Goal: Task Accomplishment & Management: Use online tool/utility

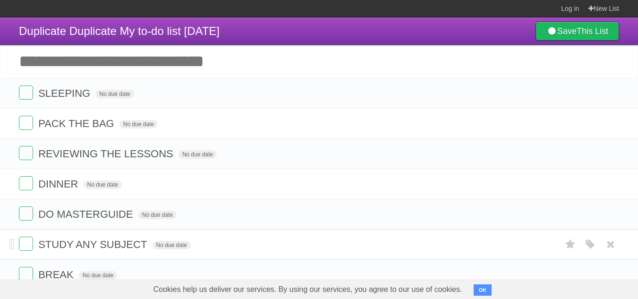
scroll to position [80, 0]
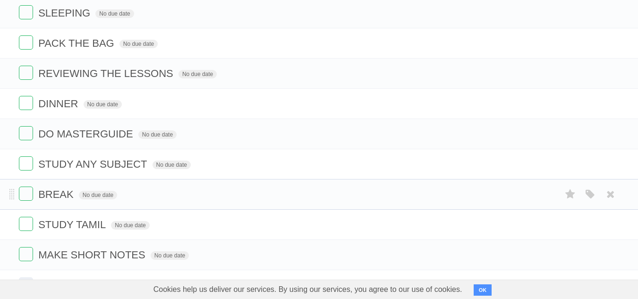
click at [632, 191] on ul "SLEEPING No due date White Red Blue Green Purple Orange PACK THE BAG No due dat…" at bounding box center [319, 134] width 638 height 272
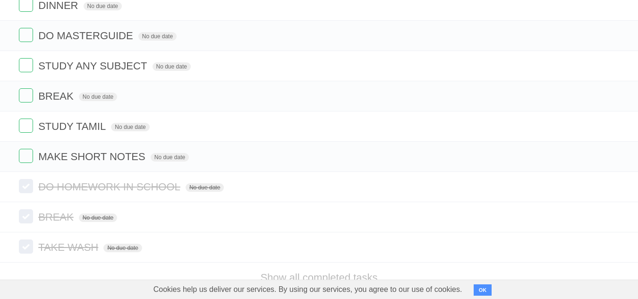
scroll to position [188, 0]
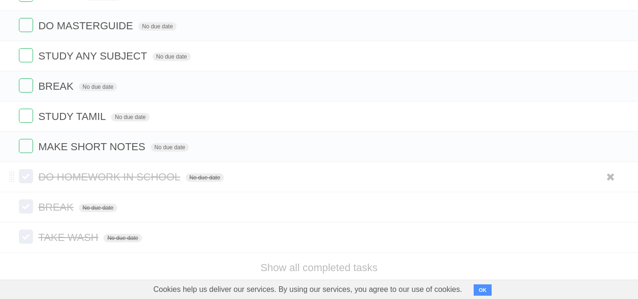
click at [23, 177] on label at bounding box center [26, 176] width 14 height 14
click at [26, 206] on label at bounding box center [26, 206] width 14 height 14
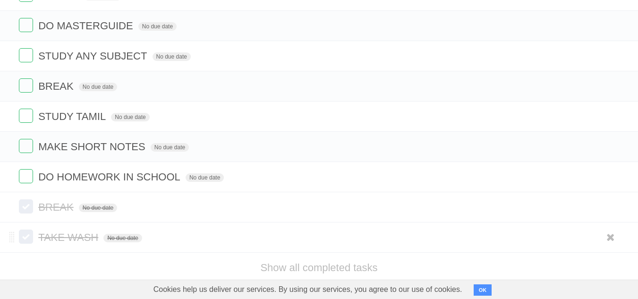
click at [29, 243] on label at bounding box center [26, 237] width 14 height 14
click at [25, 204] on label at bounding box center [26, 206] width 14 height 14
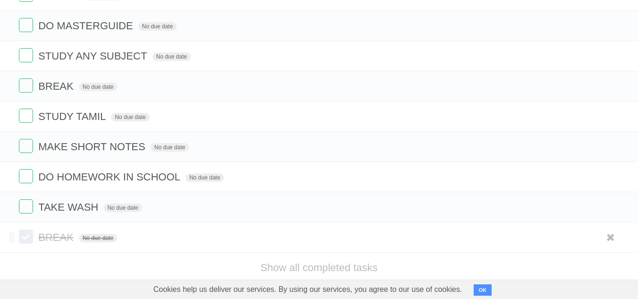
click at [24, 237] on label at bounding box center [26, 237] width 14 height 14
click at [26, 204] on label at bounding box center [26, 206] width 14 height 14
click at [26, 238] on label at bounding box center [26, 237] width 14 height 14
click at [22, 207] on label at bounding box center [26, 206] width 14 height 14
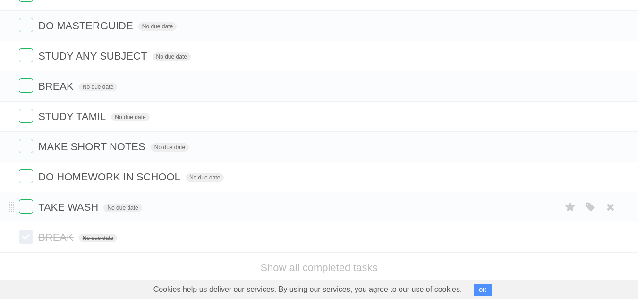
click at [25, 200] on li "TAKE WASH No due date White Red Blue Green Purple Orange" at bounding box center [319, 207] width 638 height 31
click at [25, 209] on label at bounding box center [26, 206] width 14 height 14
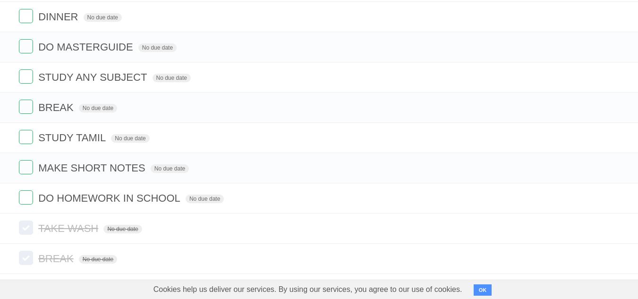
scroll to position [205, 0]
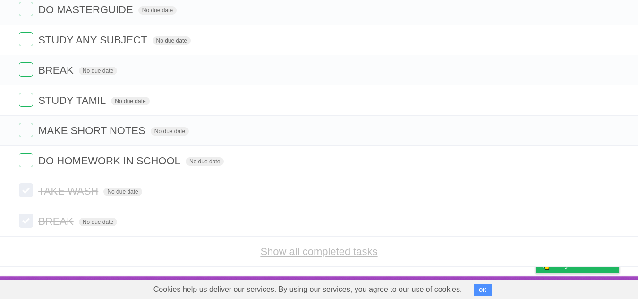
click at [362, 247] on link "Show all completed tasks" at bounding box center [318, 252] width 117 height 12
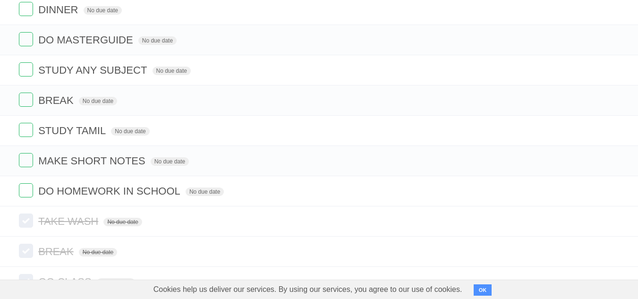
scroll to position [170, 0]
